Goal: Information Seeking & Learning: Learn about a topic

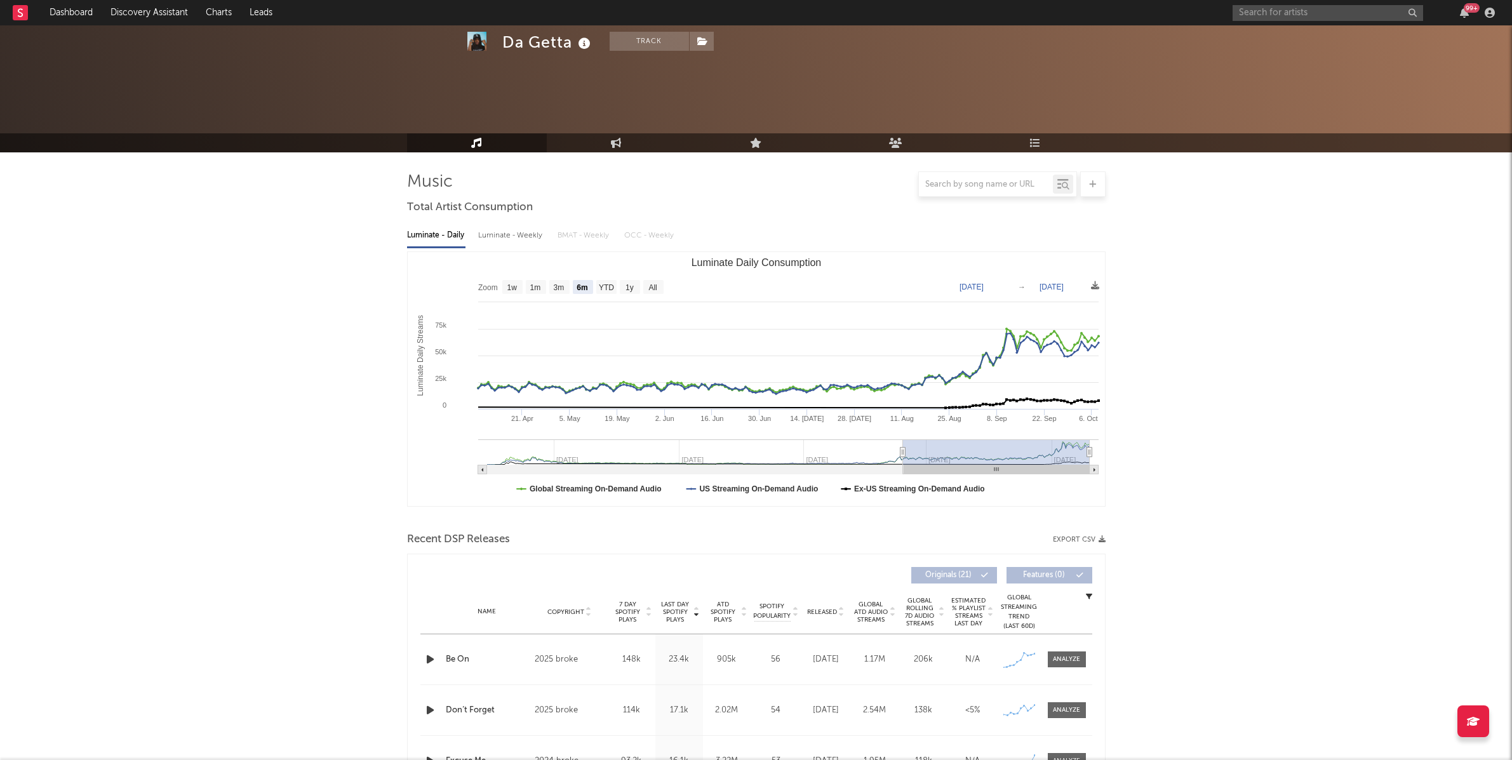
select select "6m"
select select "All"
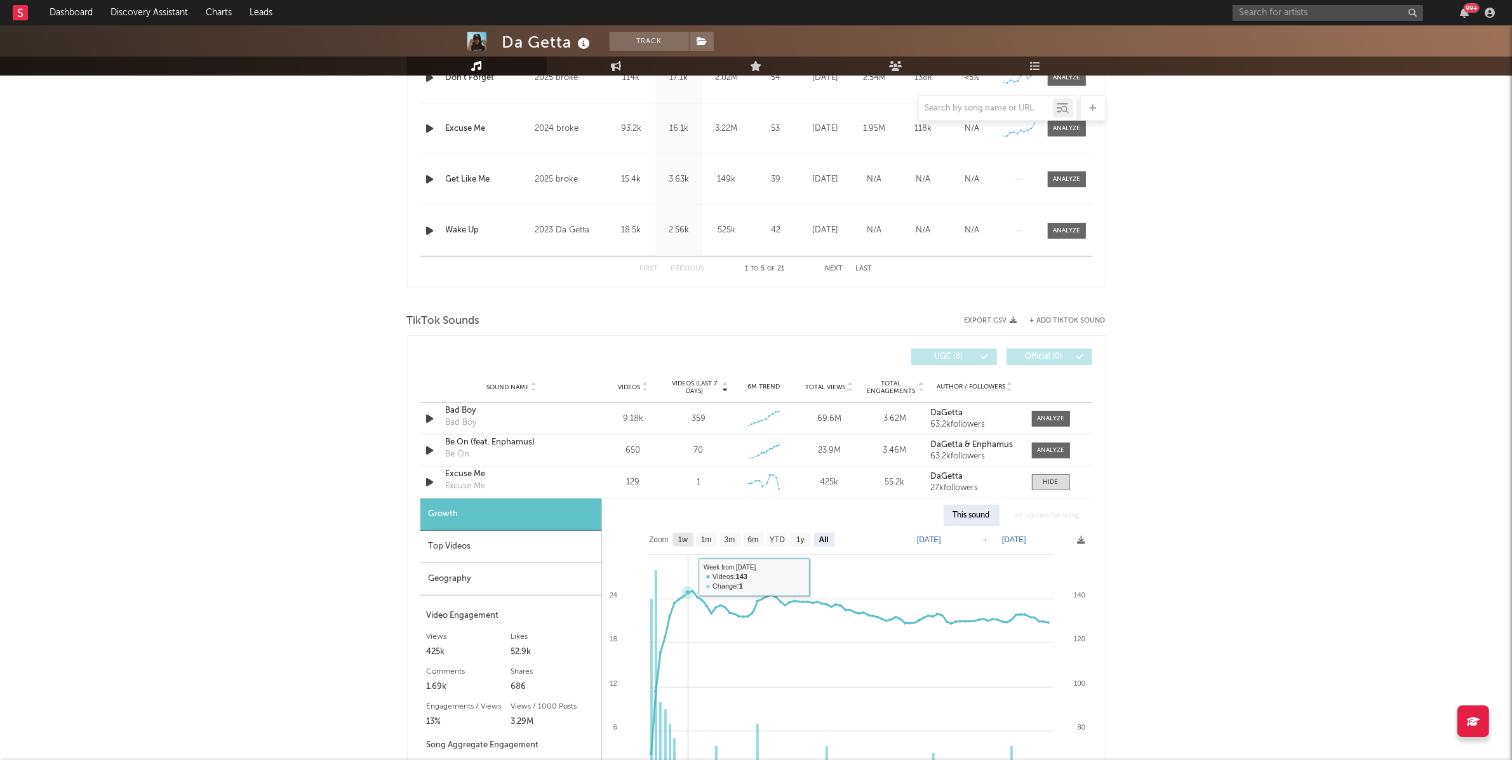
scroll to position [602, 0]
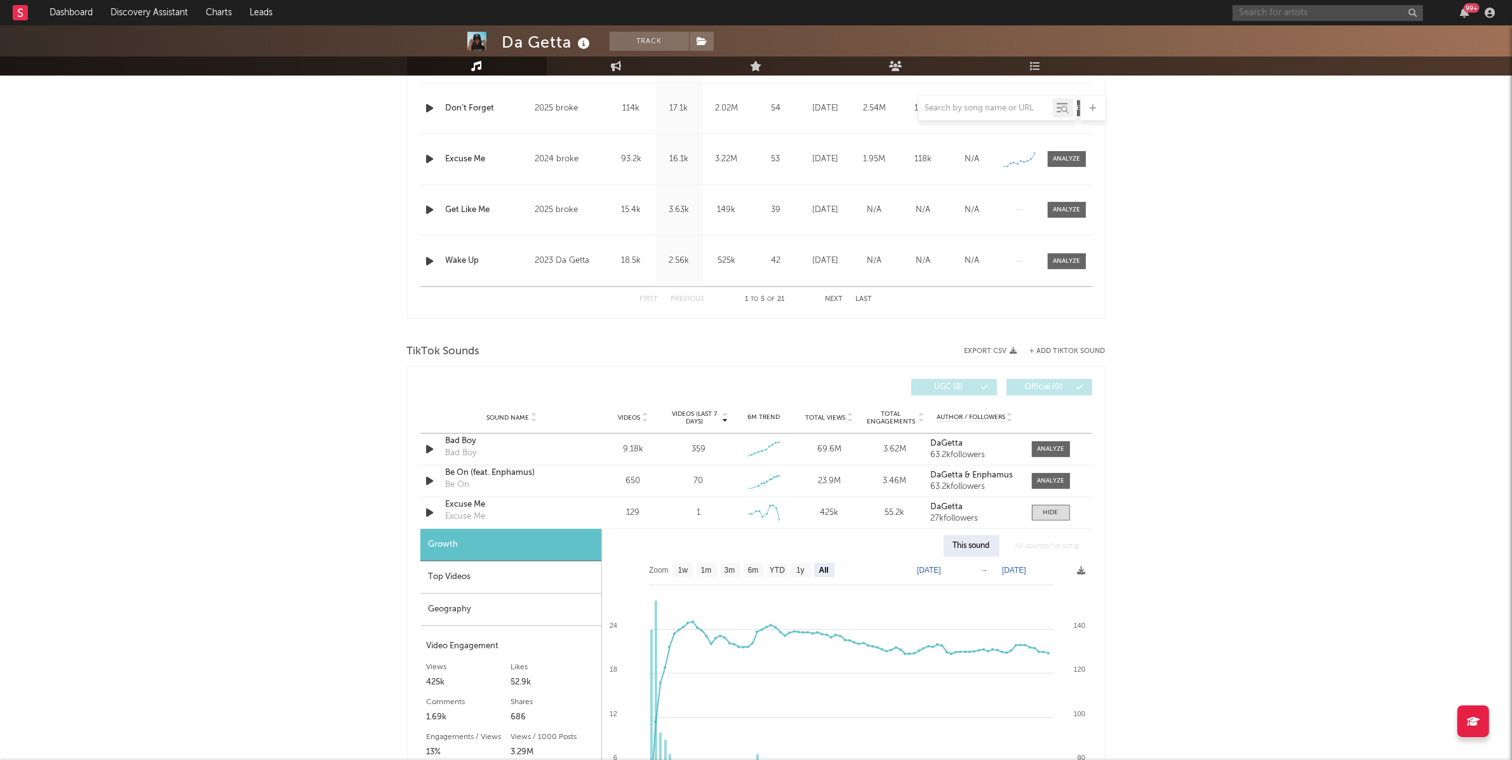
click at [1307, 15] on input "text" at bounding box center [1328, 13] width 190 height 16
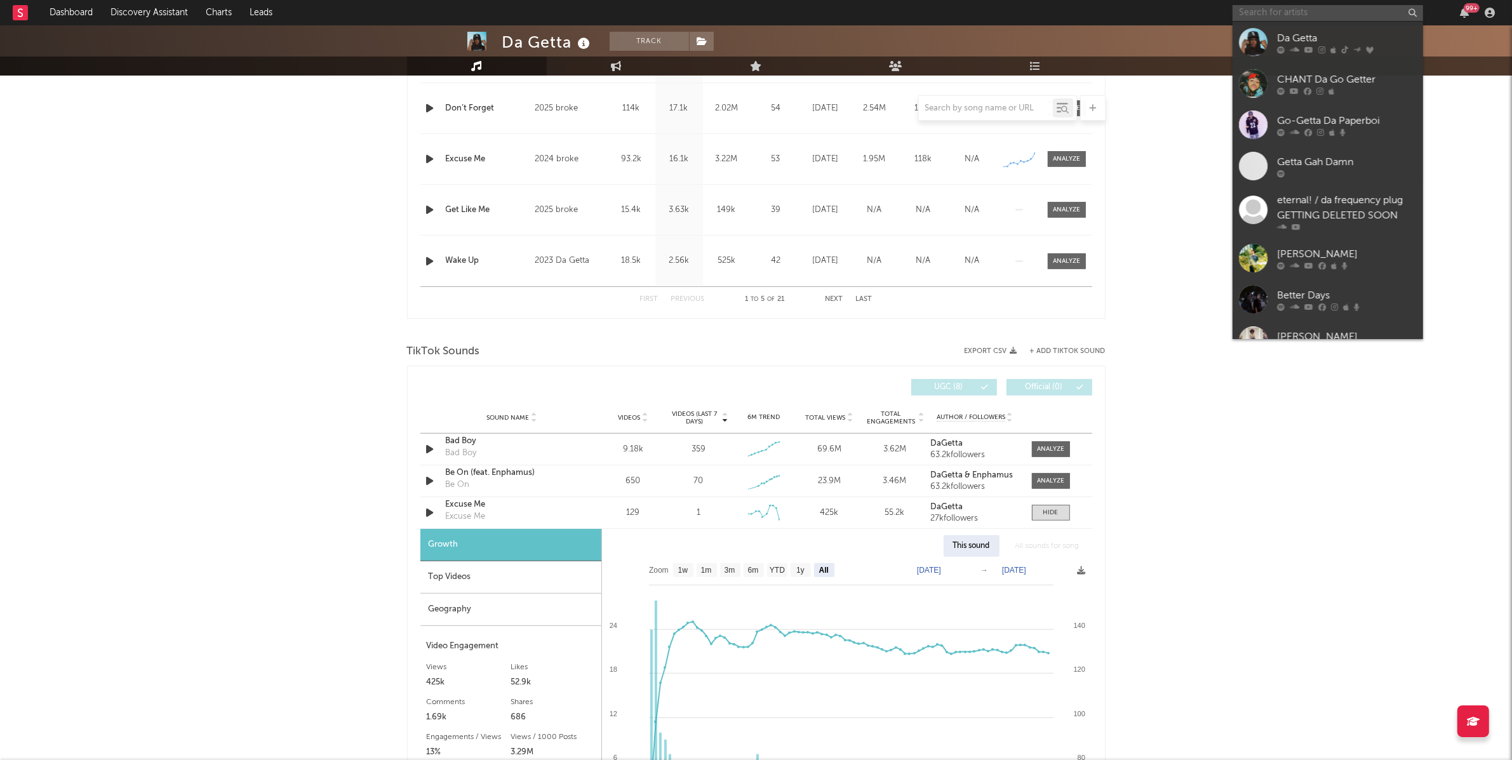
paste input "[URL][DOMAIN_NAME]"
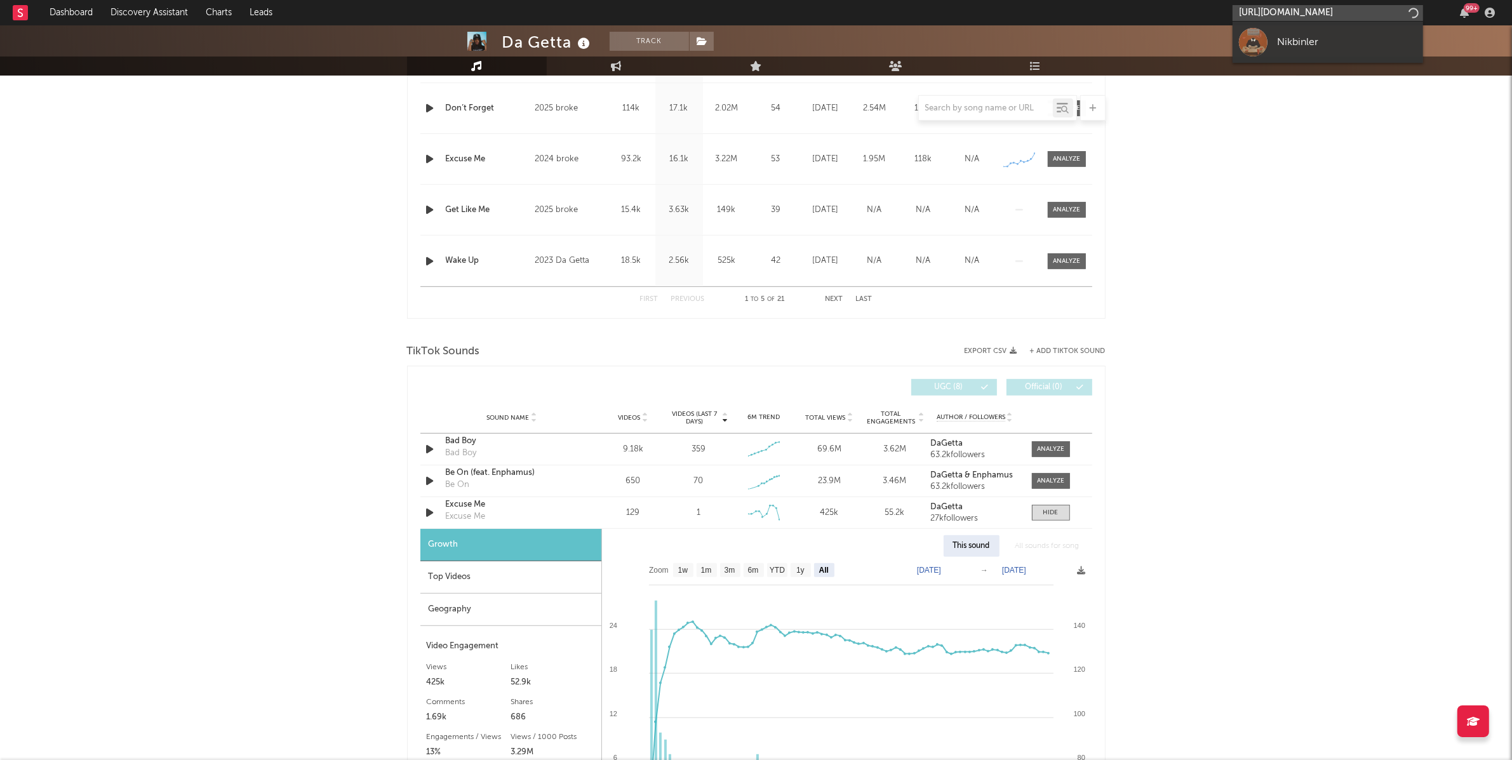
scroll to position [0, 163]
type input "[URL][DOMAIN_NAME]"
drag, startPoint x: 1353, startPoint y: 31, endPoint x: 1374, endPoint y: 44, distance: 25.4
click at [1353, 32] on link "Nikbinler" at bounding box center [1328, 42] width 190 height 41
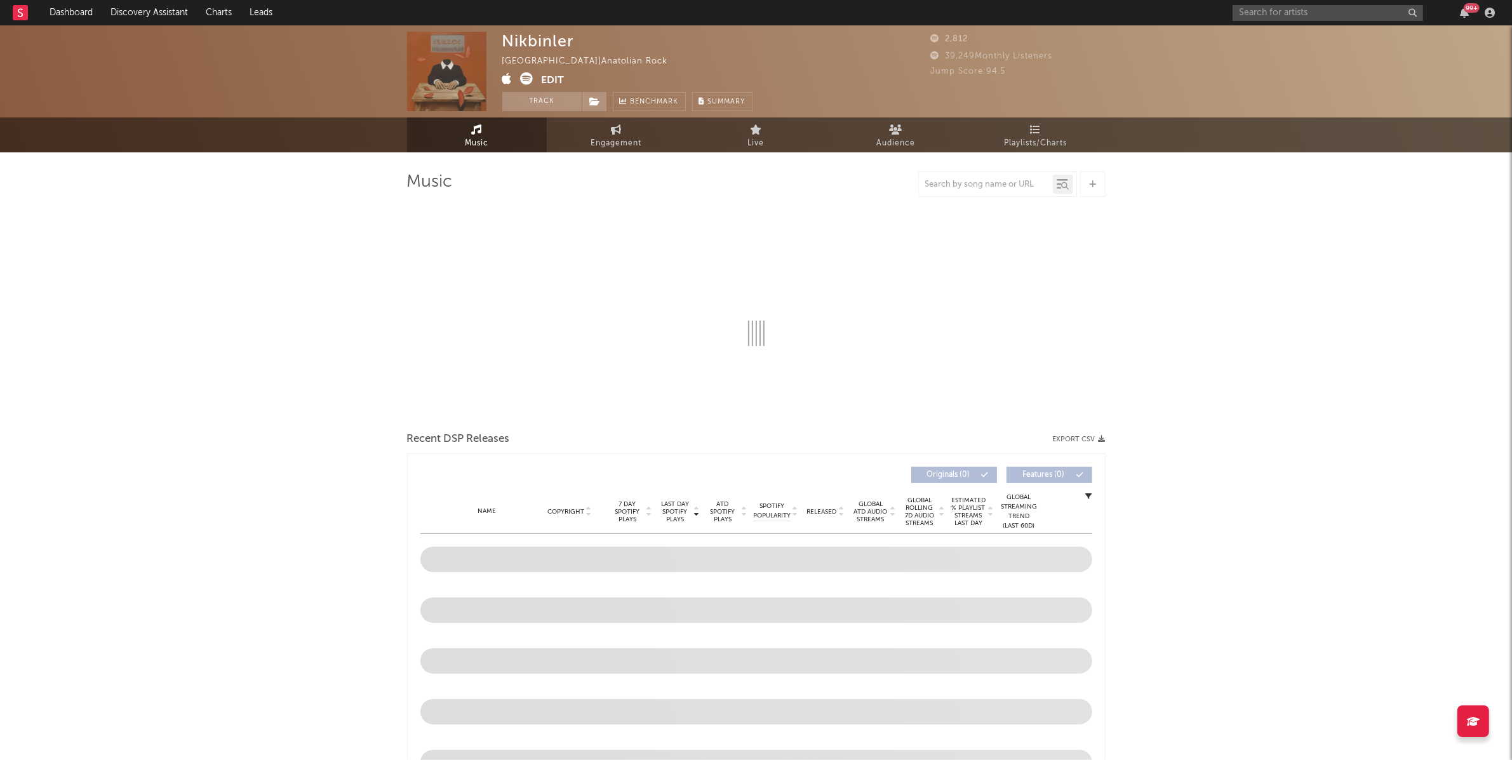
select select "1w"
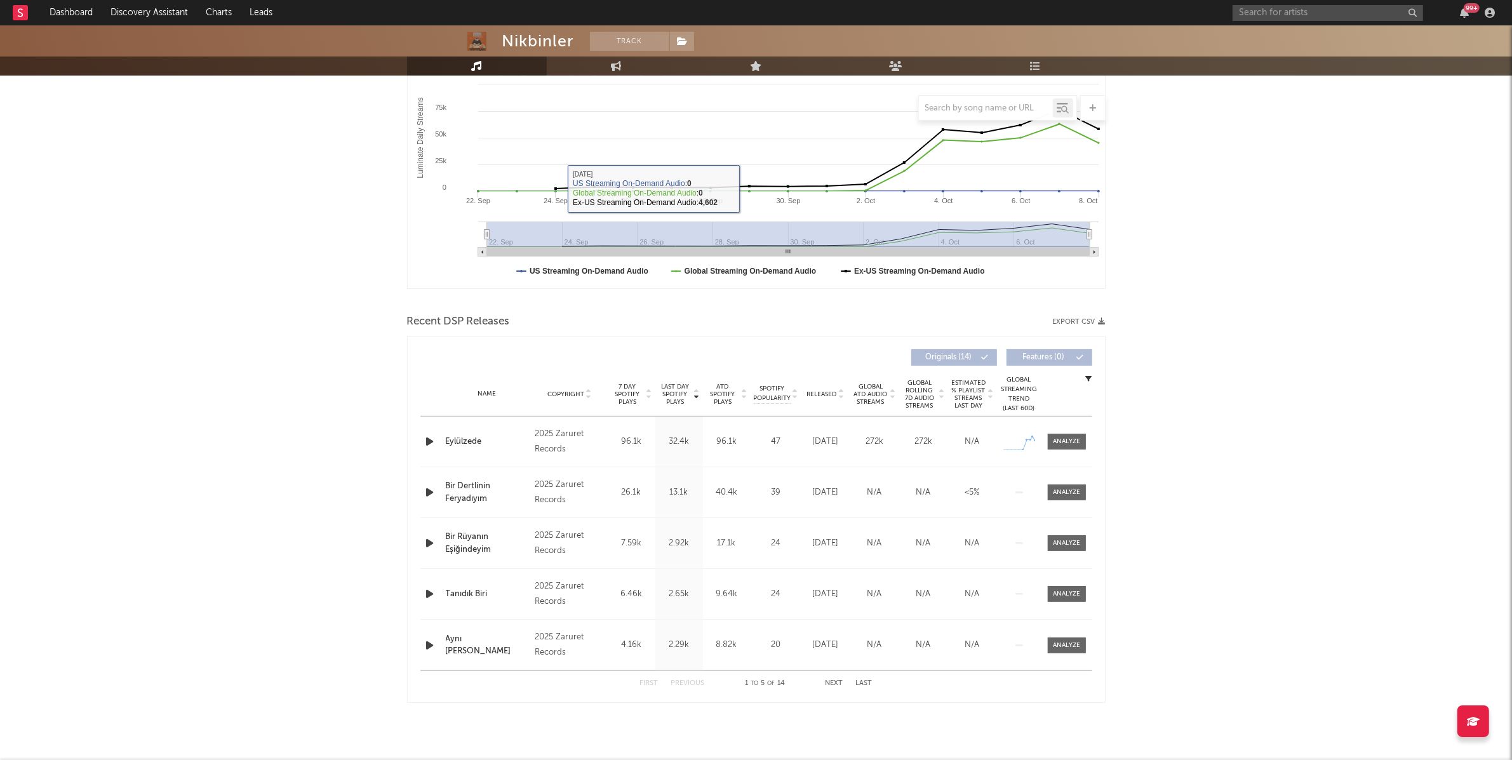
scroll to position [219, 0]
click at [1067, 441] on div at bounding box center [1066, 441] width 27 height 10
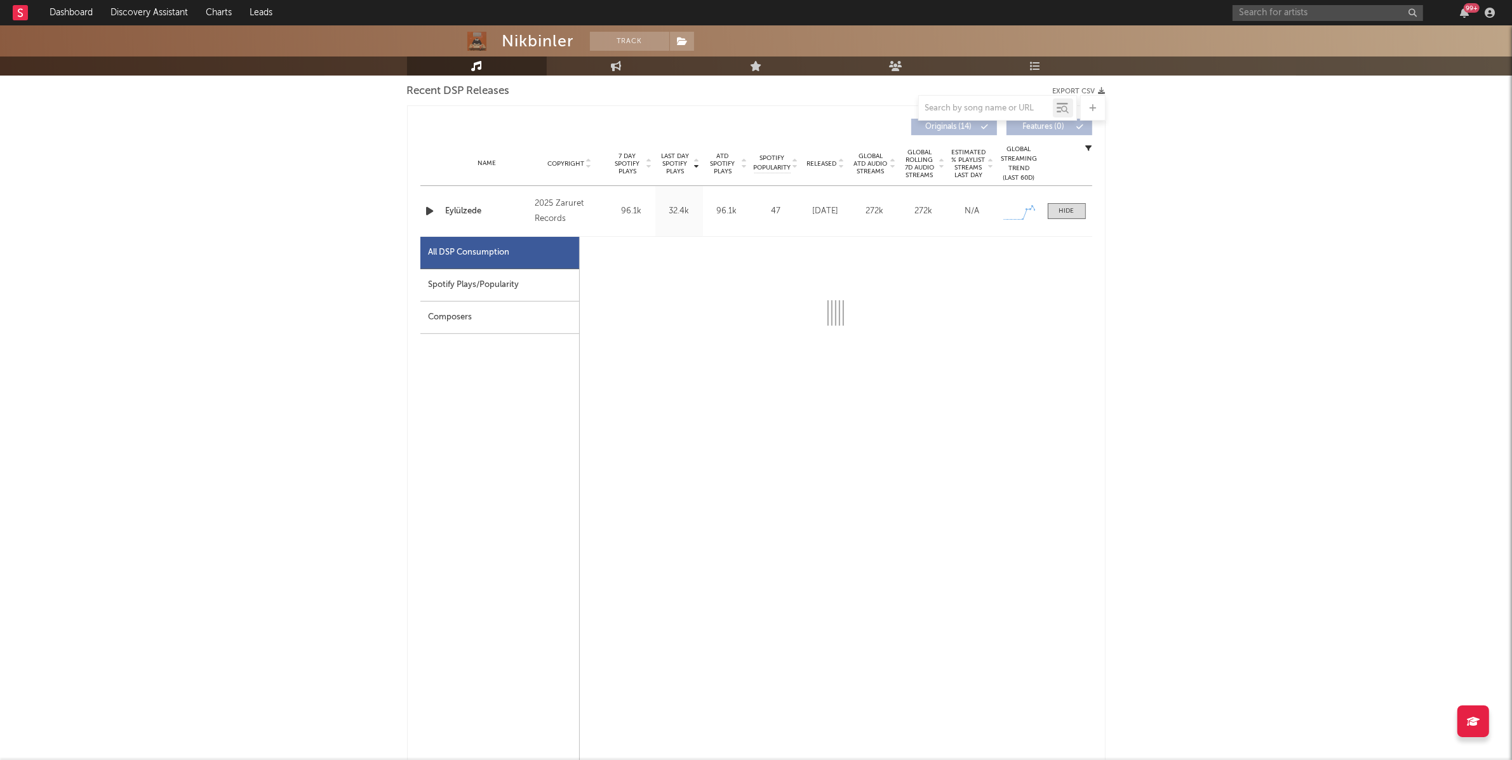
select select "1w"
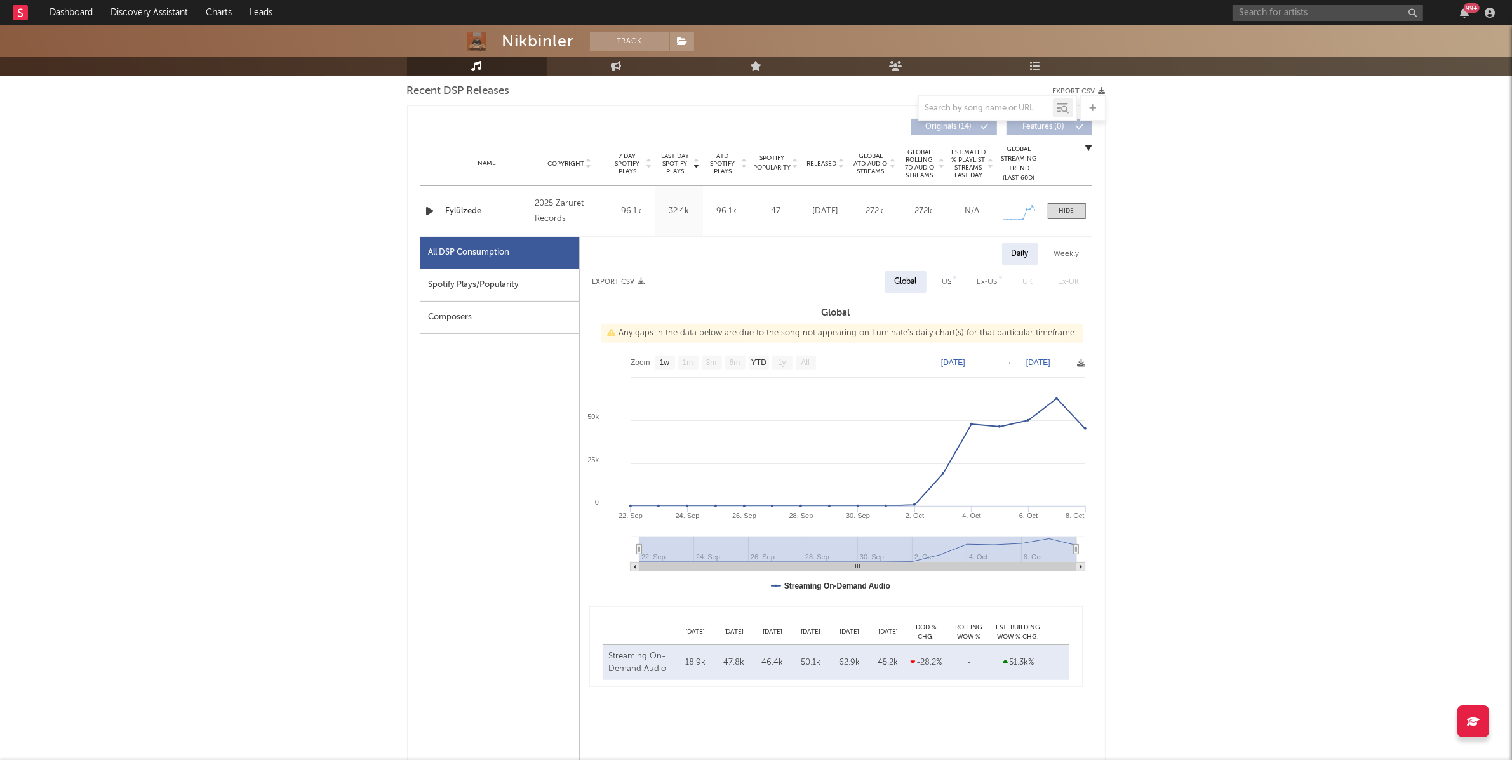
scroll to position [451, 0]
click at [471, 284] on div "Spotify Plays/Popularity" at bounding box center [499, 282] width 159 height 32
select select "1w"
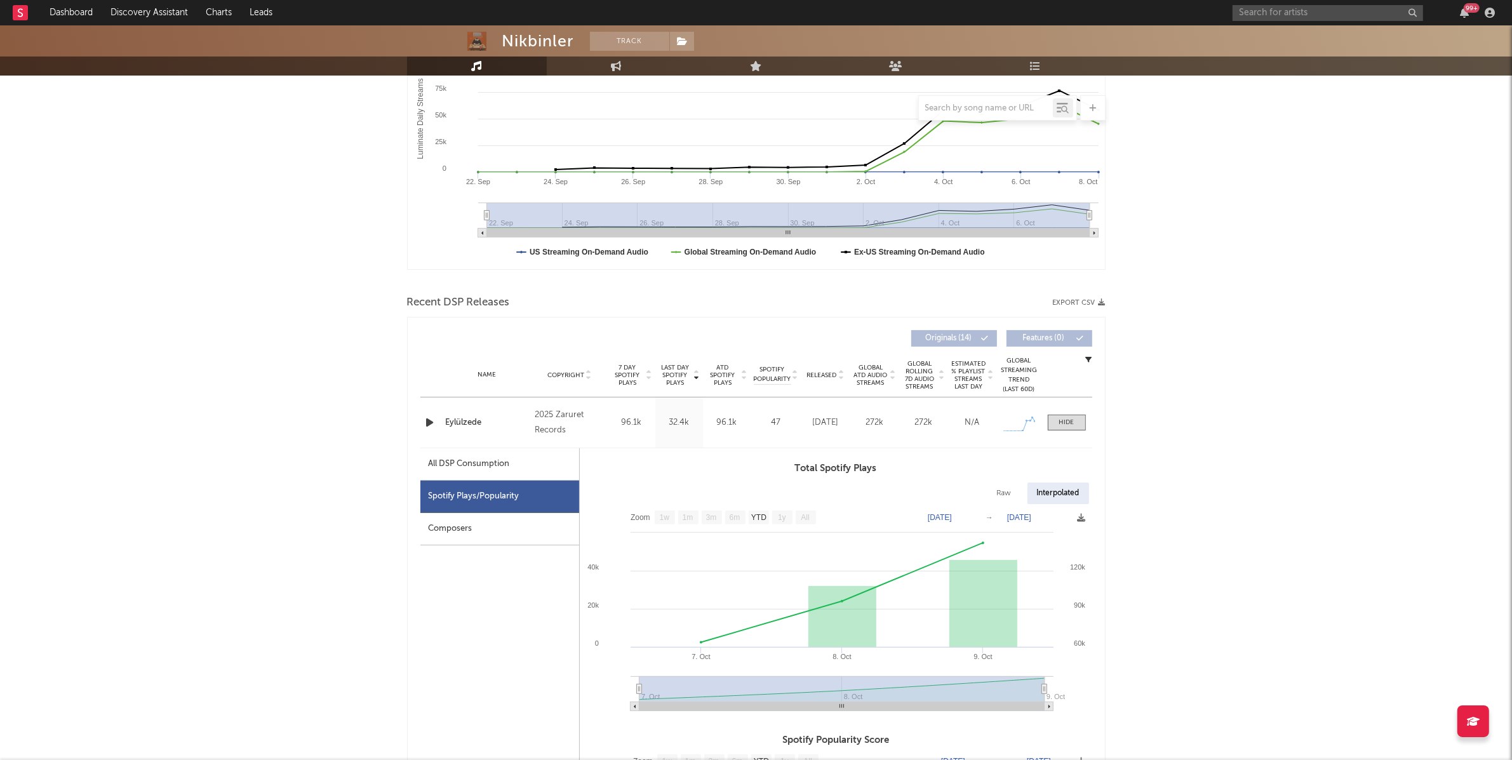
scroll to position [238, 0]
drag, startPoint x: 1323, startPoint y: 393, endPoint x: 1301, endPoint y: 389, distance: 22.5
click at [1323, 393] on div "Nikbinler Track [GEOGRAPHIC_DATA] | Anatolian Rock Edit Track Benchmark Summary…" at bounding box center [756, 567] width 1512 height 1560
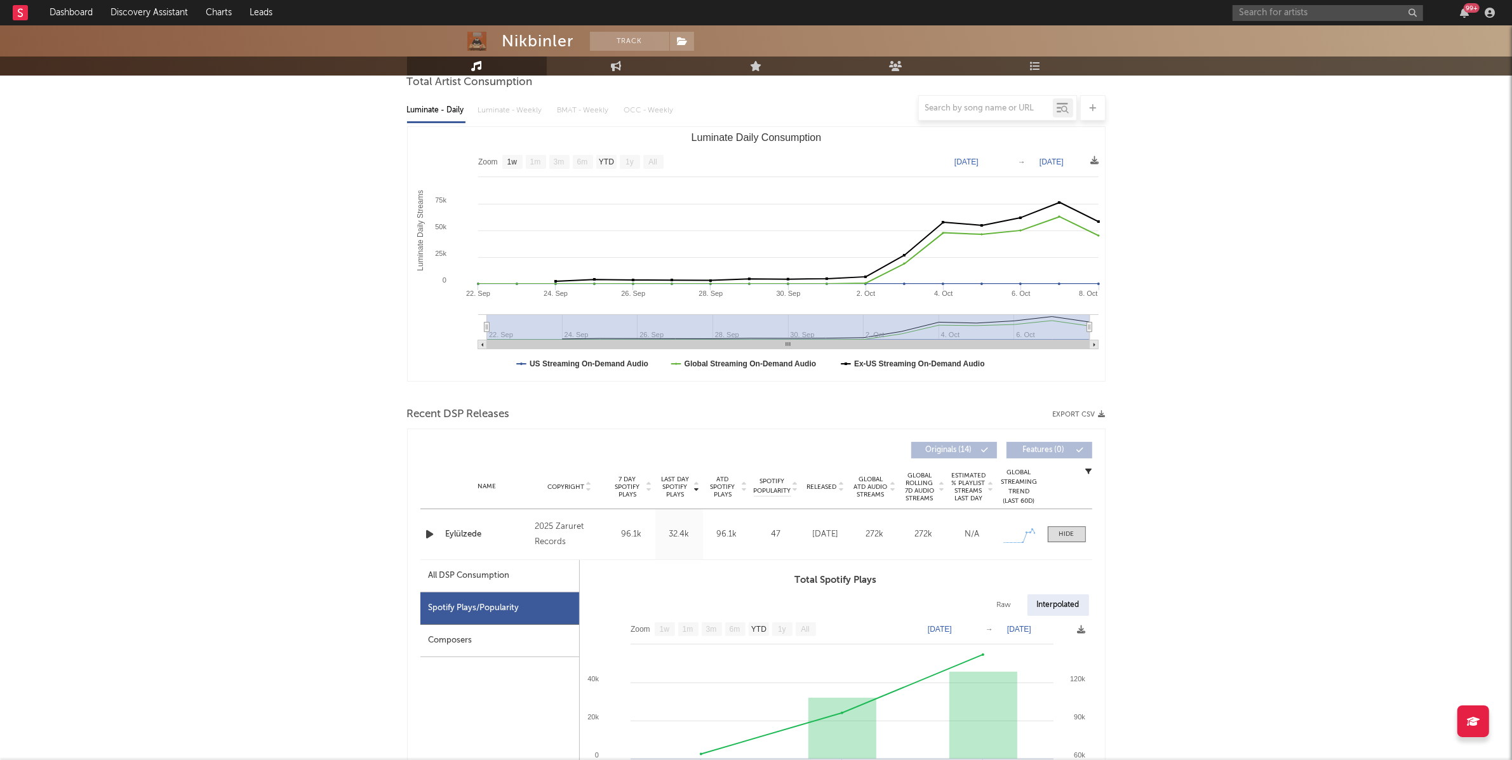
scroll to position [0, 0]
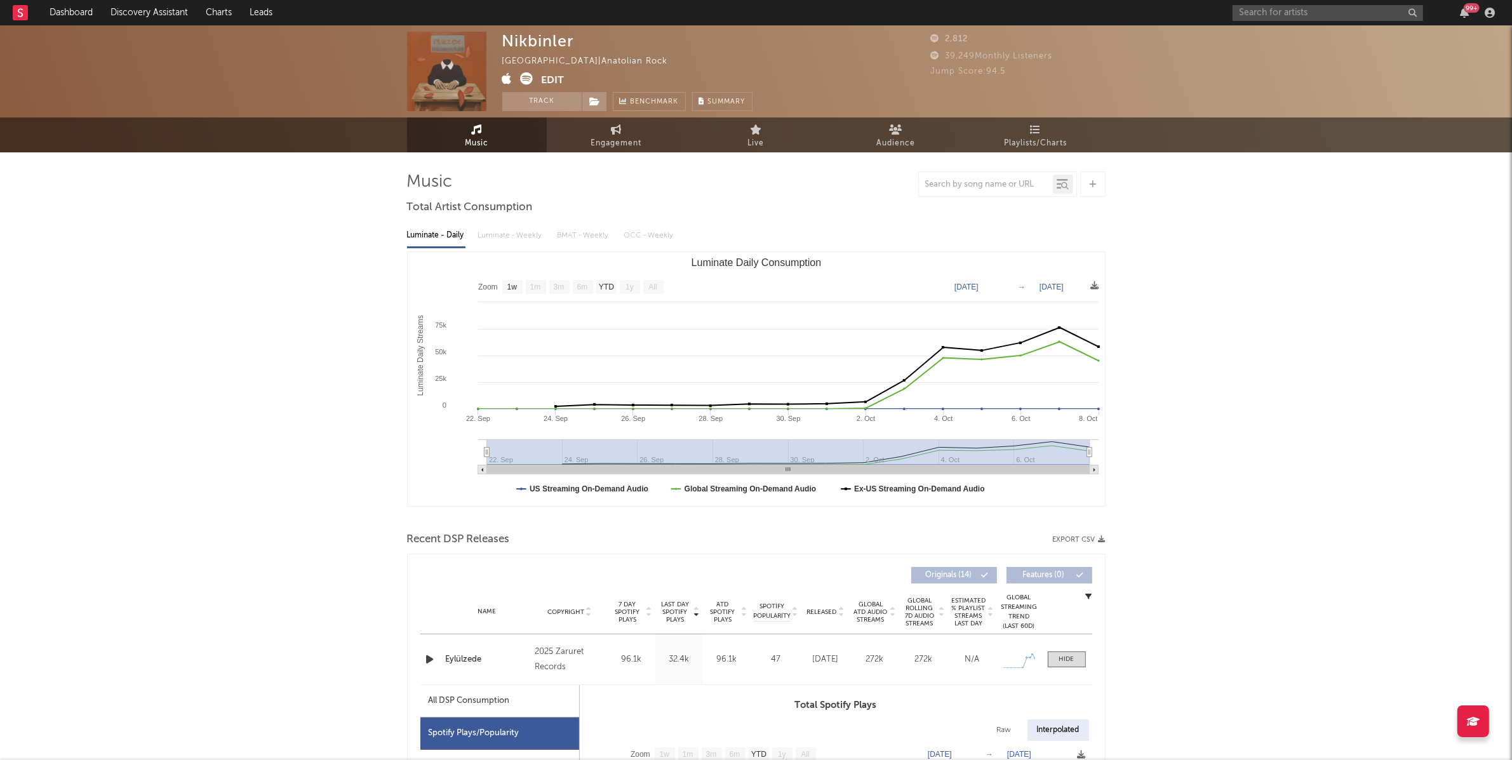
click at [1279, 3] on div "99 +" at bounding box center [1366, 12] width 267 height 25
click at [1281, 13] on input "text" at bounding box center [1328, 13] width 190 height 16
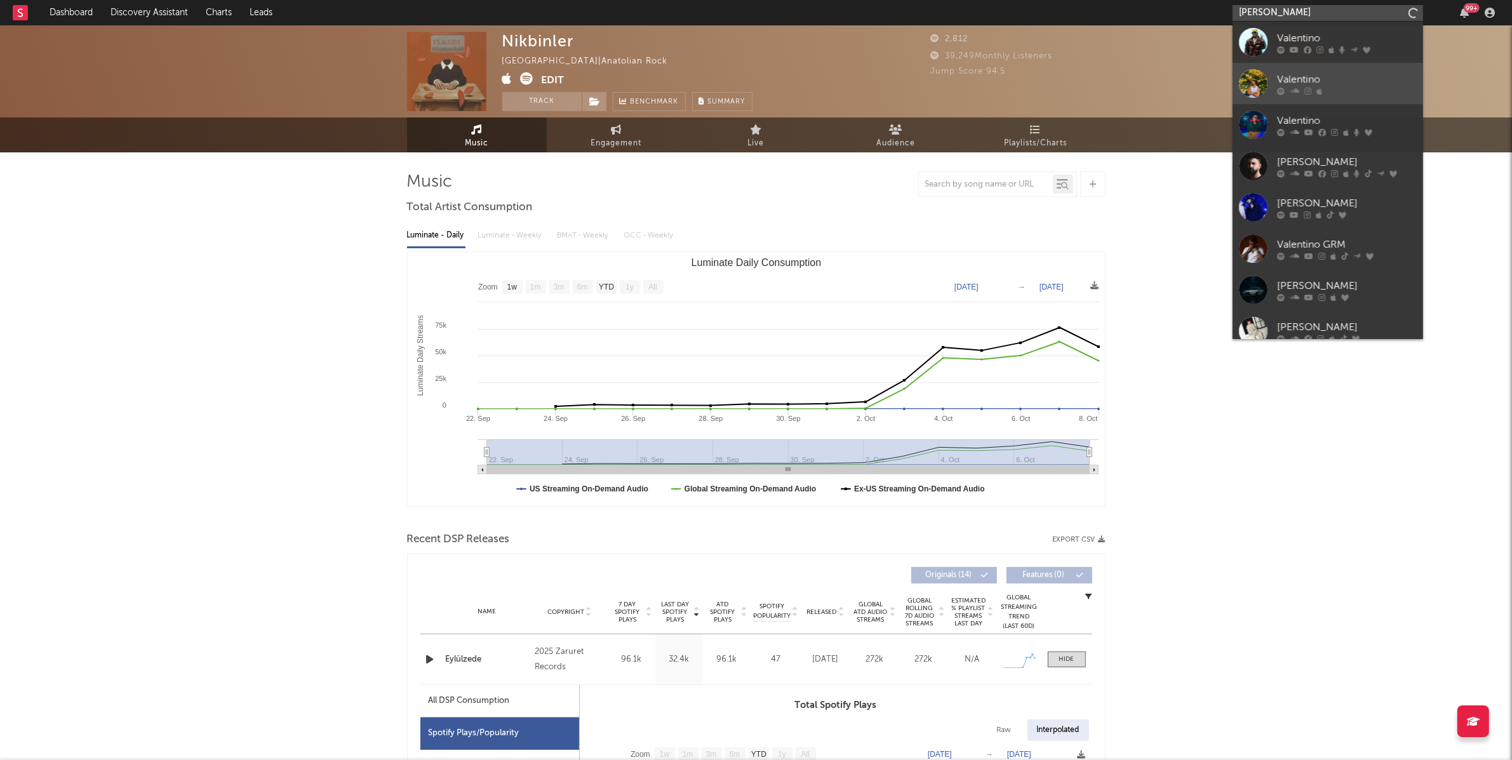
type input "[PERSON_NAME]"
click at [1333, 78] on div "Valentino" at bounding box center [1347, 79] width 140 height 15
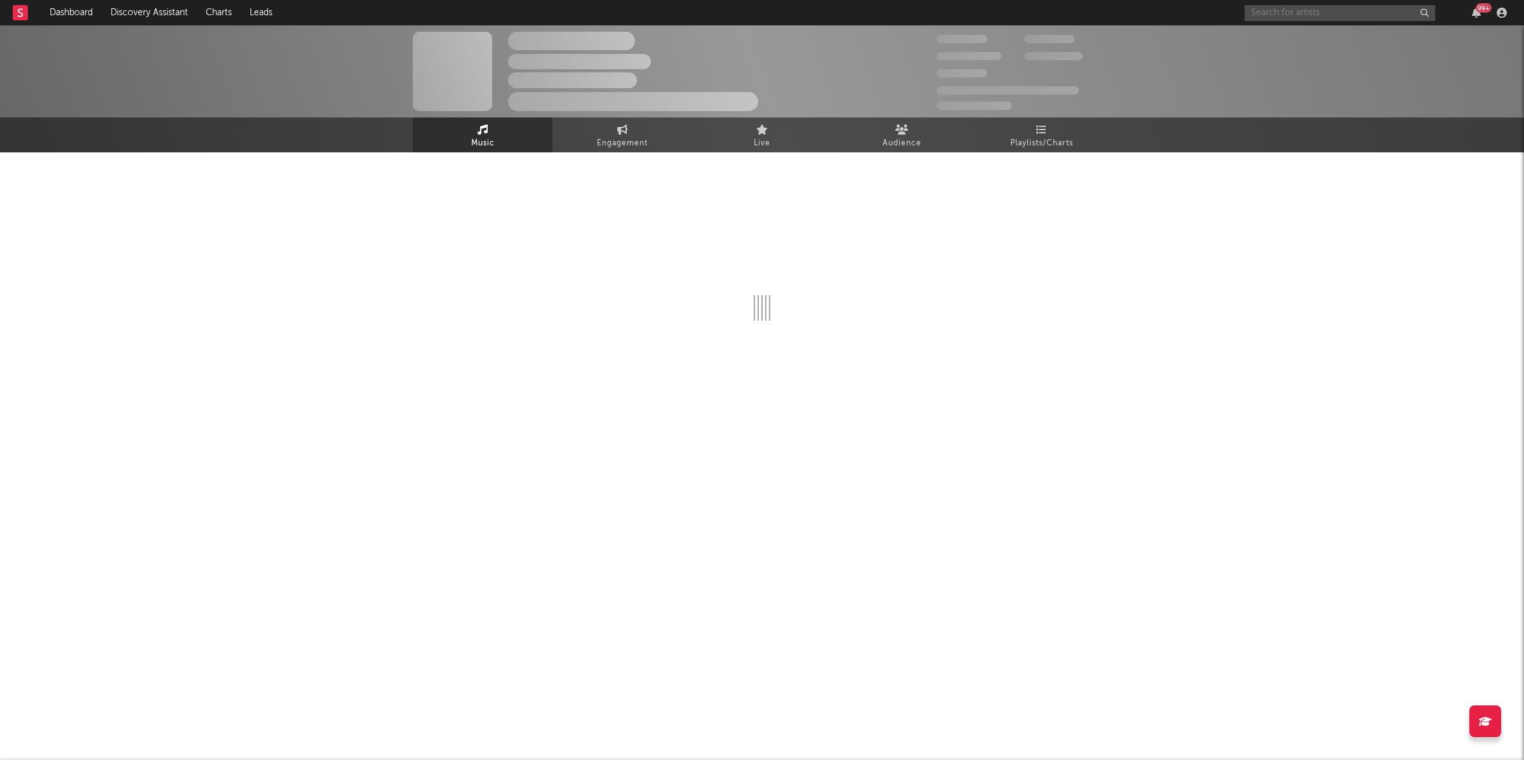
click at [1331, 17] on input "text" at bounding box center [1340, 13] width 190 height 16
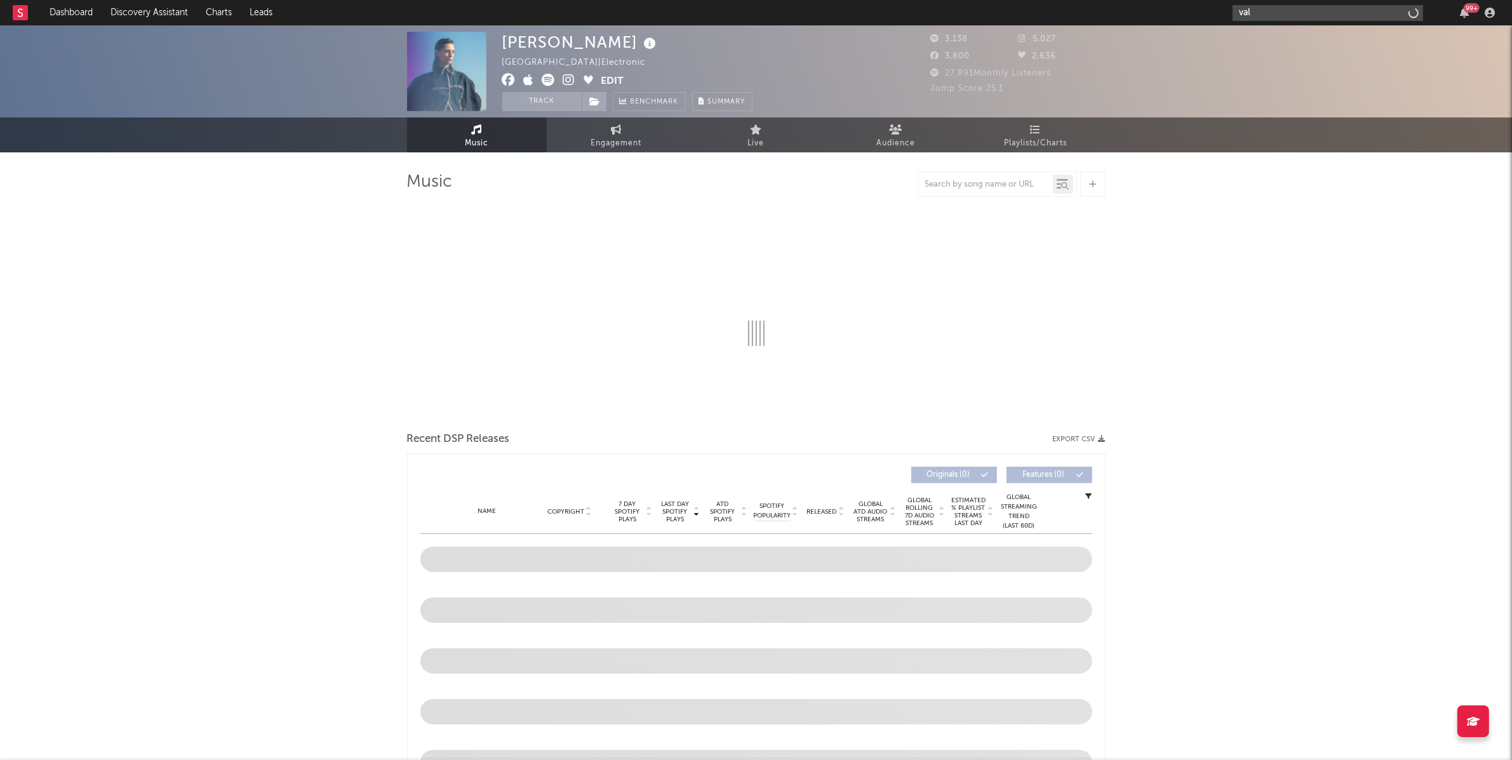
type input "vale"
select select "1w"
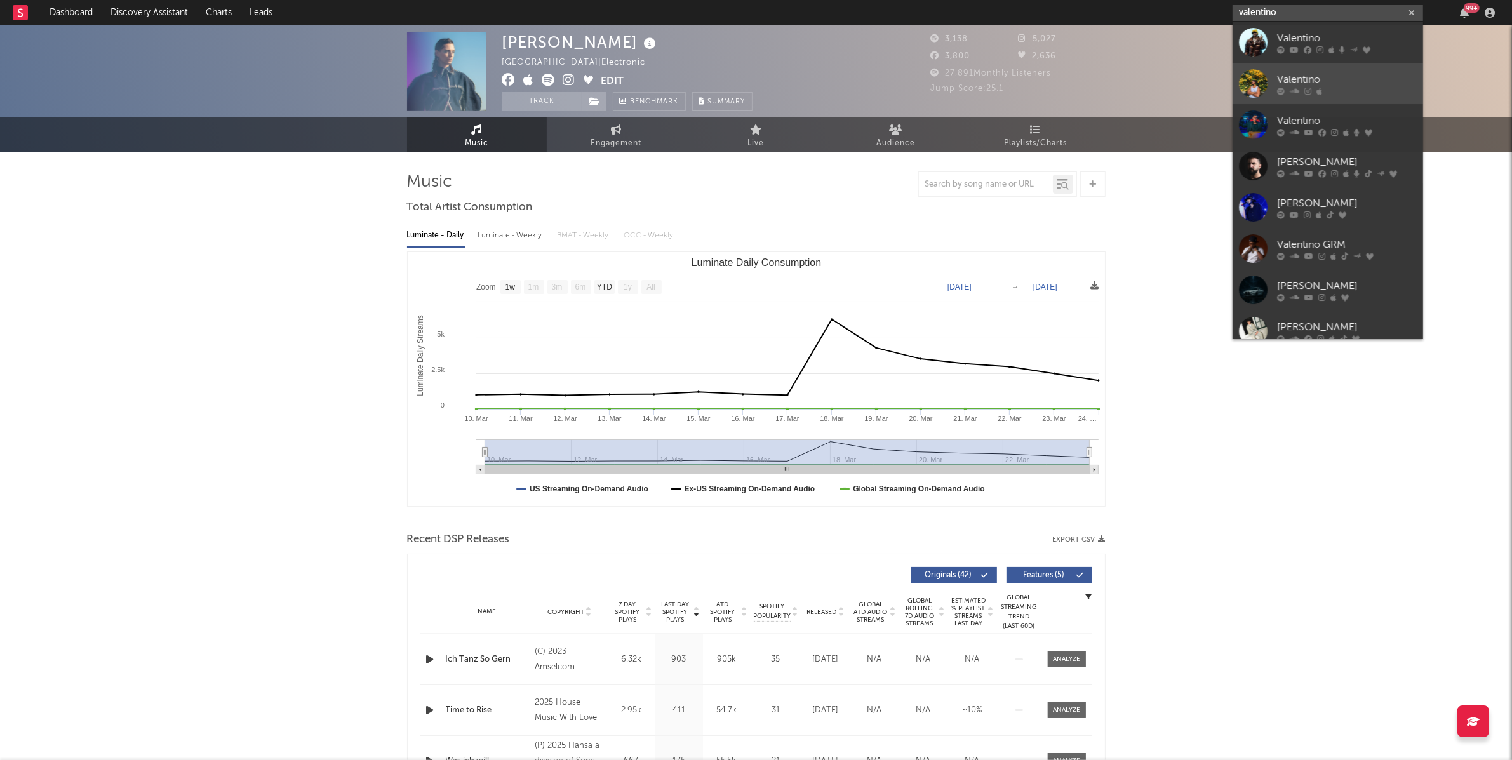
type input "valentino"
click at [1334, 81] on div "Valentino" at bounding box center [1347, 79] width 140 height 15
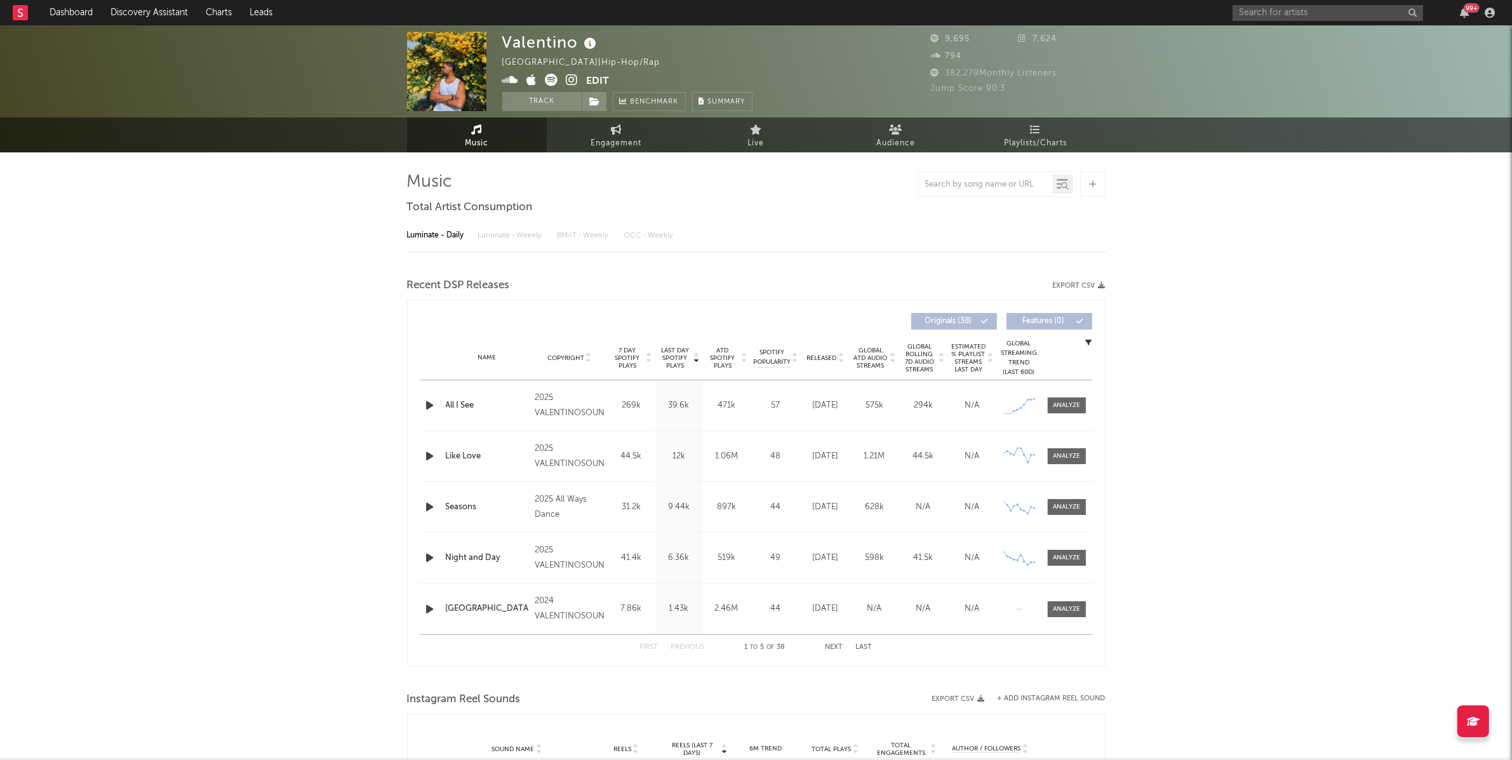
select select "6m"
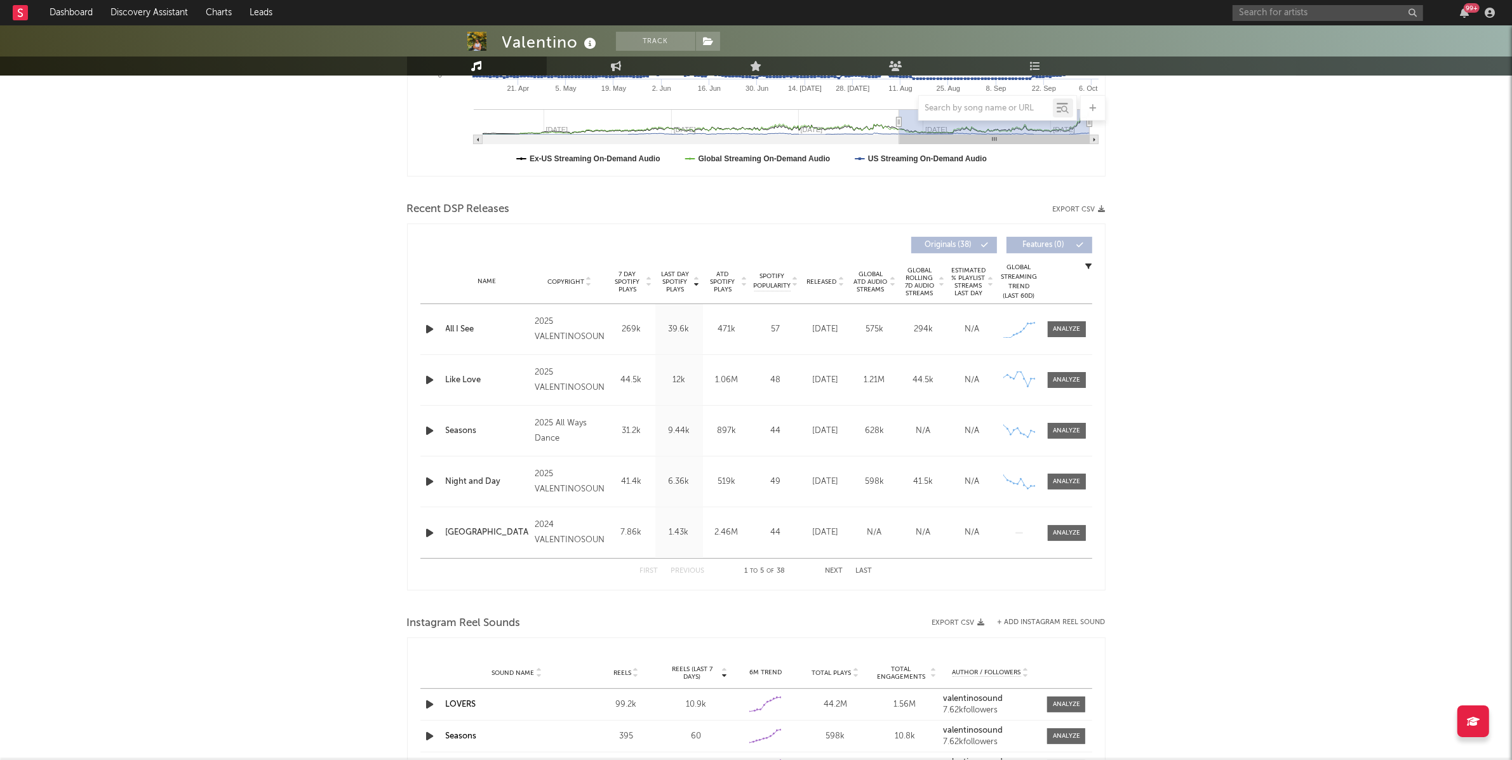
scroll to position [340, 0]
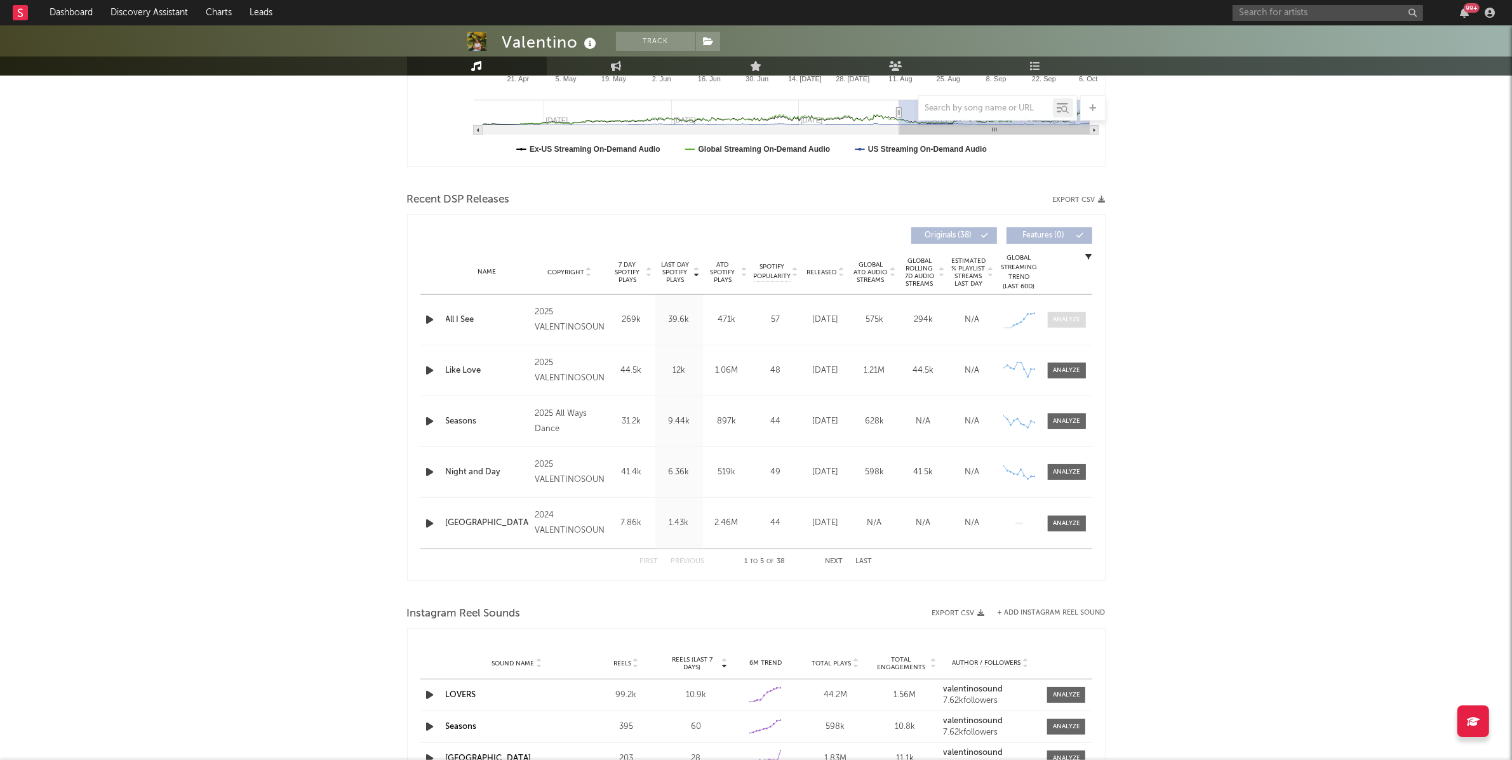
click at [1056, 323] on div at bounding box center [1066, 320] width 27 height 10
select select "1w"
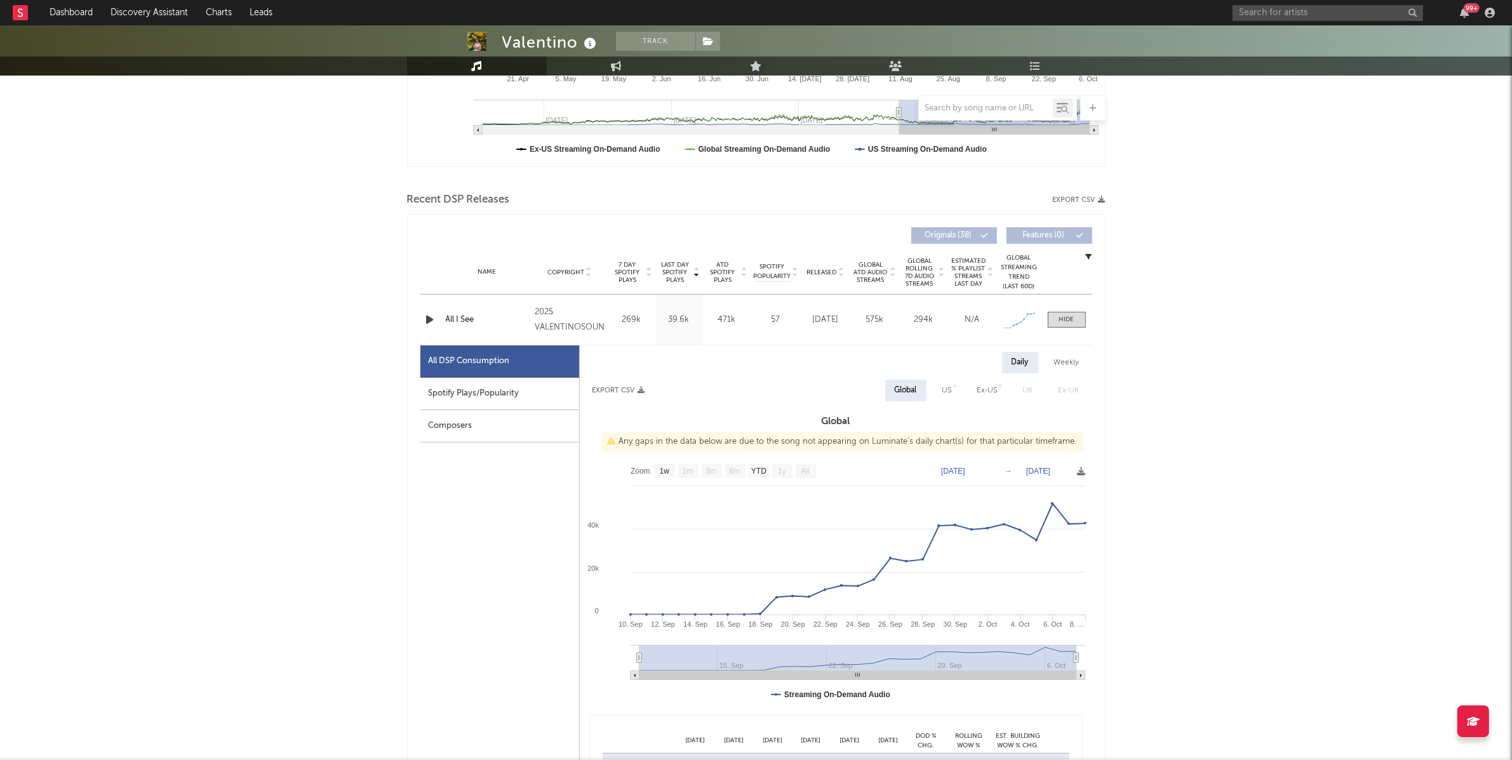
click at [502, 398] on div "Spotify Plays/Popularity" at bounding box center [499, 394] width 159 height 32
select select "1w"
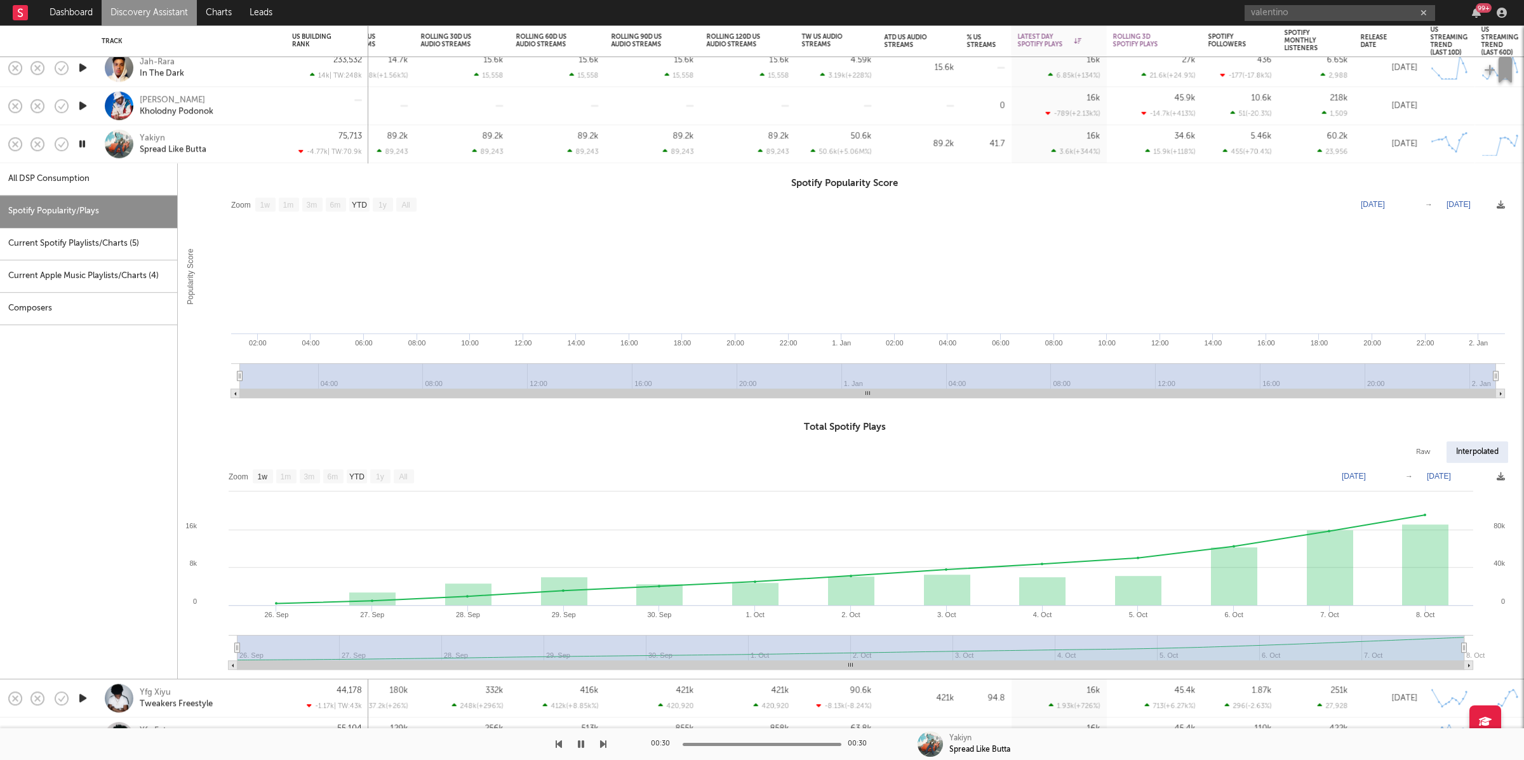
select select "1w"
